Goal: Check status: Check status

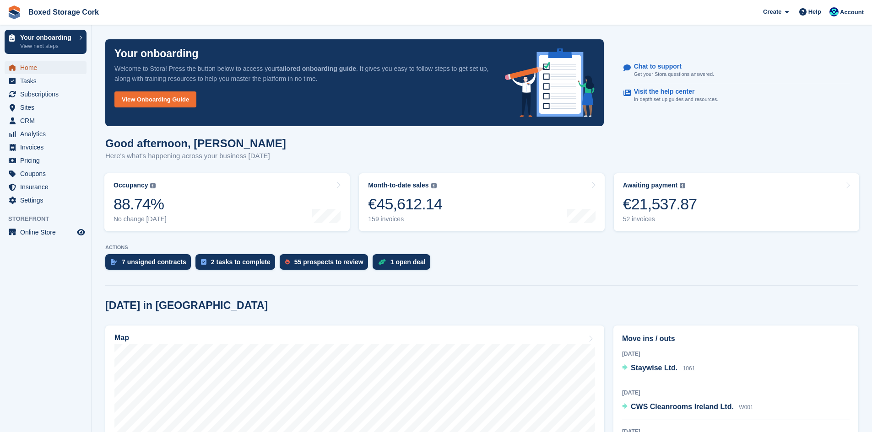
click at [33, 67] on span "Home" at bounding box center [47, 67] width 55 height 13
click at [656, 200] on div "€21,537.87" at bounding box center [660, 204] width 74 height 19
